Goal: Task Accomplishment & Management: Use online tool/utility

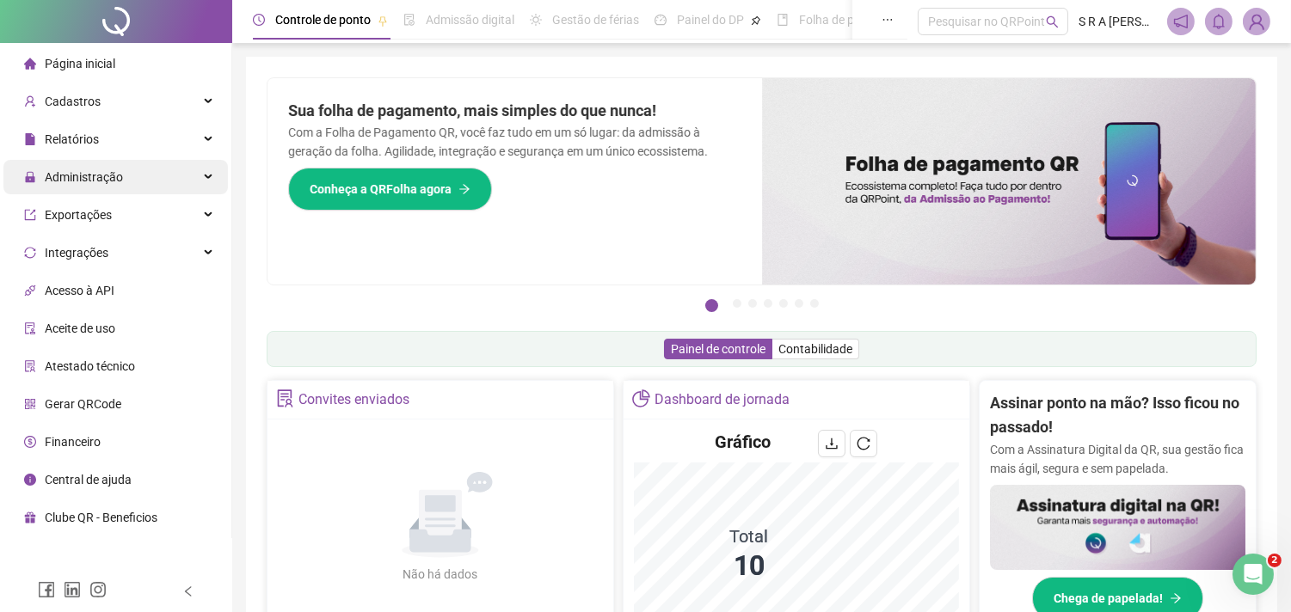
click at [201, 175] on div "Administração" at bounding box center [115, 177] width 224 height 34
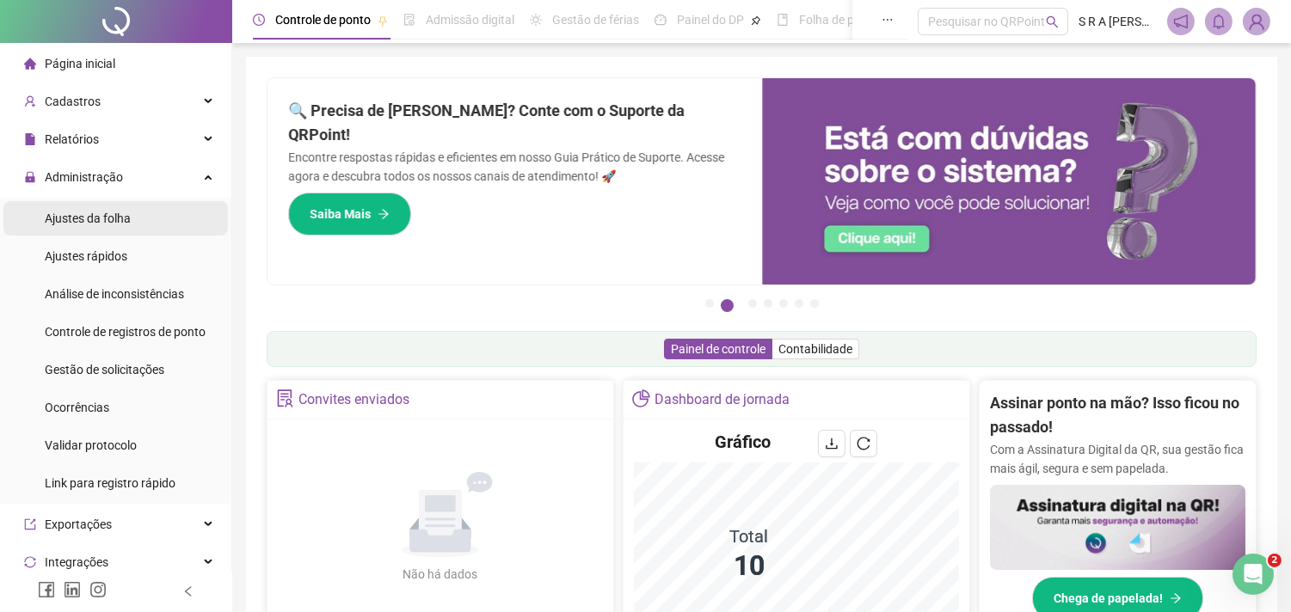
click at [110, 212] on span "Ajustes da folha" at bounding box center [88, 219] width 86 height 14
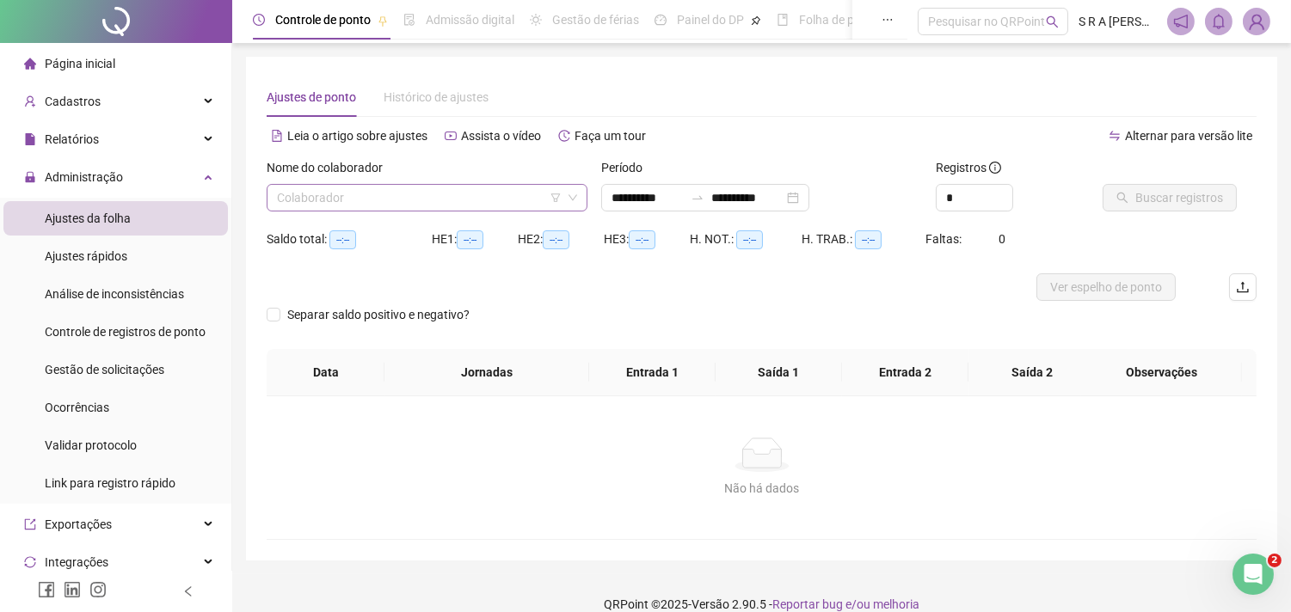
click at [469, 190] on input "search" at bounding box center [419, 198] width 285 height 26
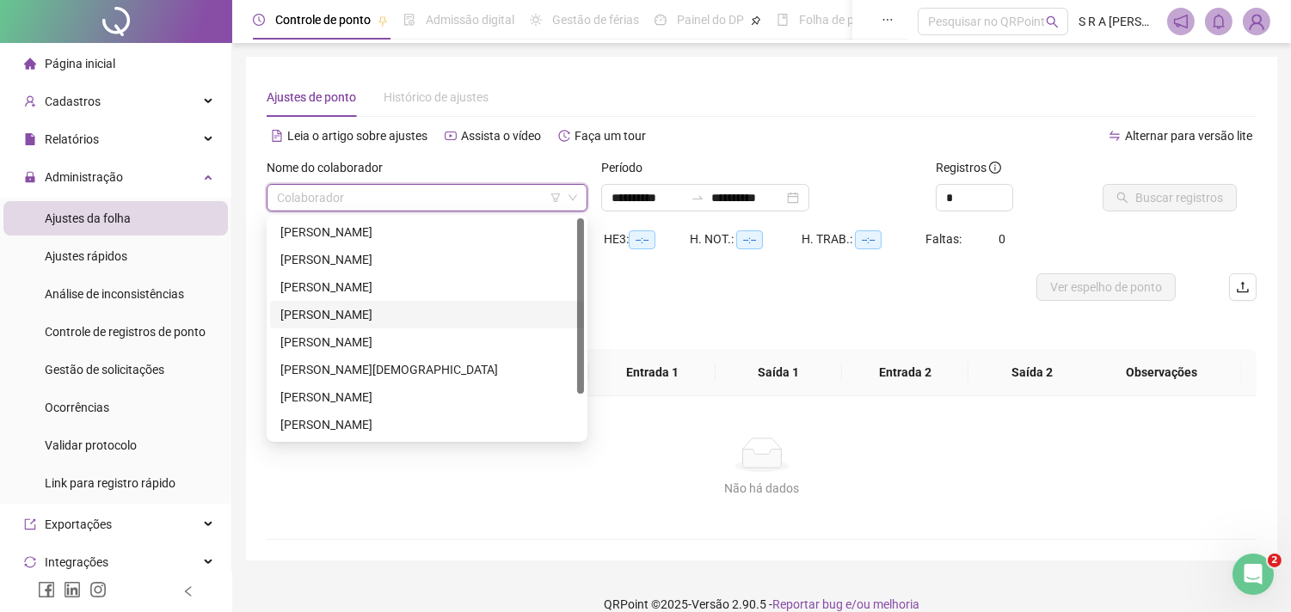
type input "**********"
click at [378, 375] on div "[PERSON_NAME][DEMOGRAPHIC_DATA]" at bounding box center [426, 369] width 293 height 19
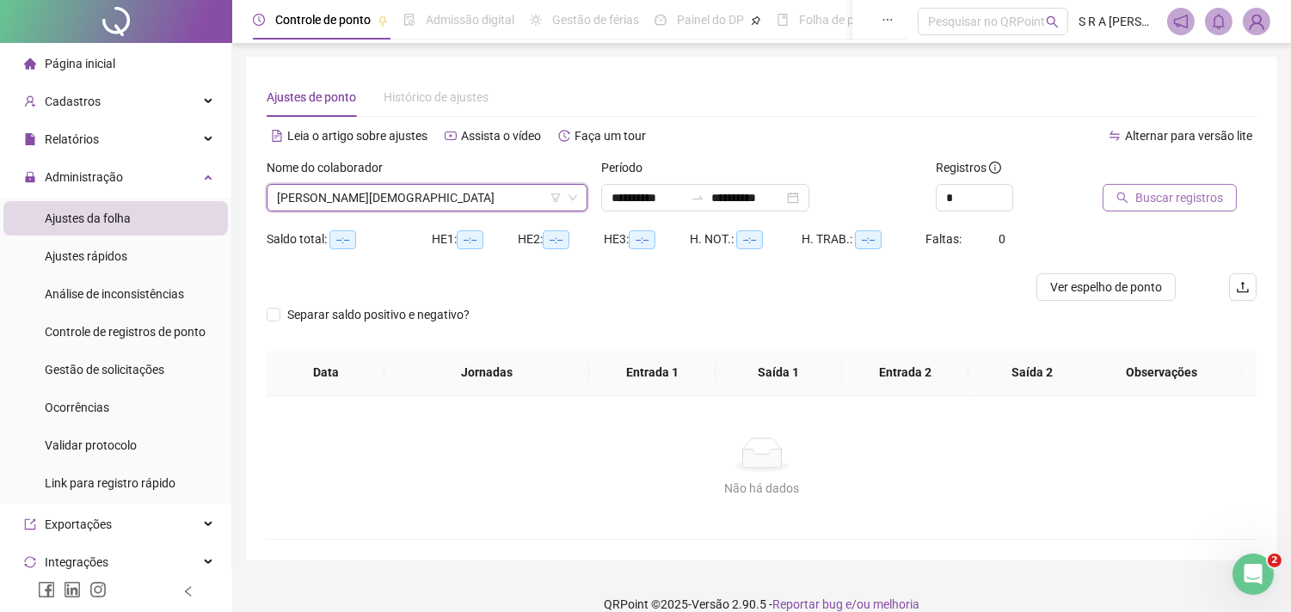
click at [1219, 192] on span "Buscar registros" at bounding box center [1179, 197] width 88 height 19
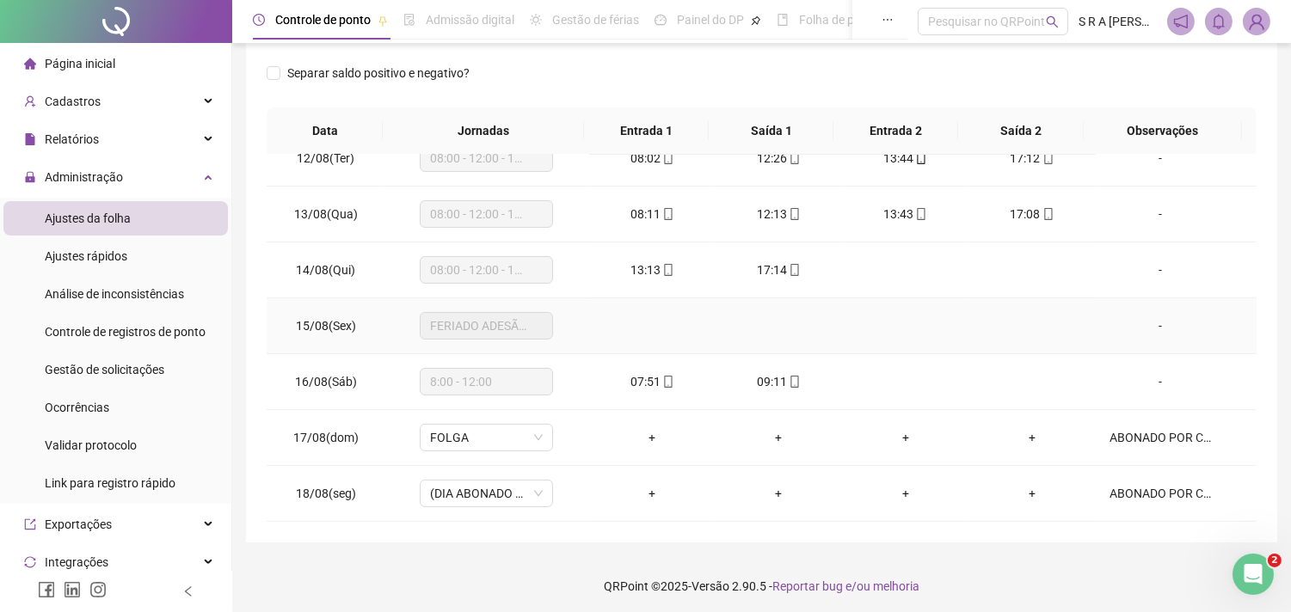
scroll to position [314, 0]
